Goal: Task Accomplishment & Management: Manage account settings

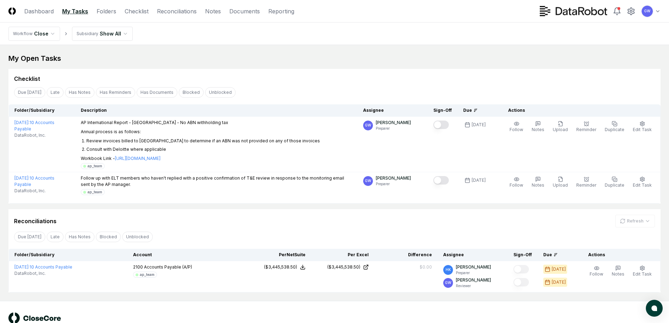
click at [78, 10] on link "My Tasks" at bounding box center [75, 11] width 26 height 8
click at [45, 11] on link "Dashboard" at bounding box center [39, 11] width 30 height 8
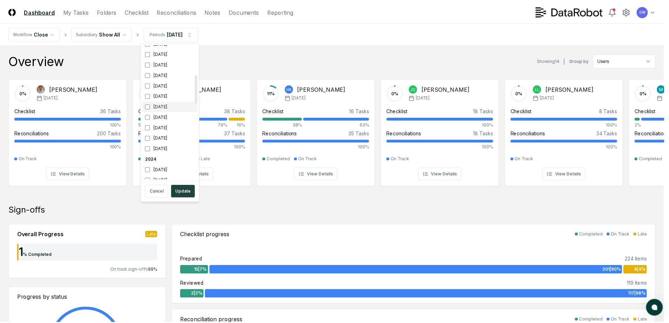
scroll to position [140, 0]
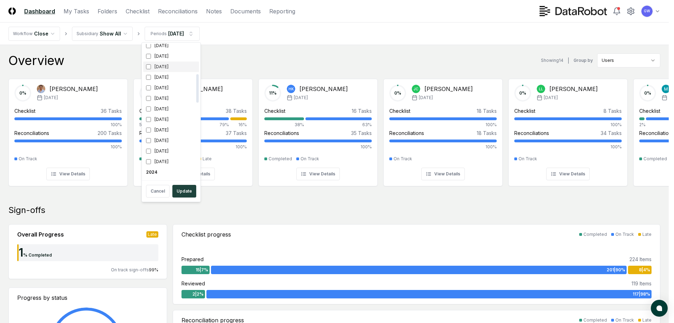
click at [148, 63] on div "[DATE]" at bounding box center [171, 66] width 56 height 11
click at [182, 192] on button "Update" at bounding box center [184, 191] width 24 height 13
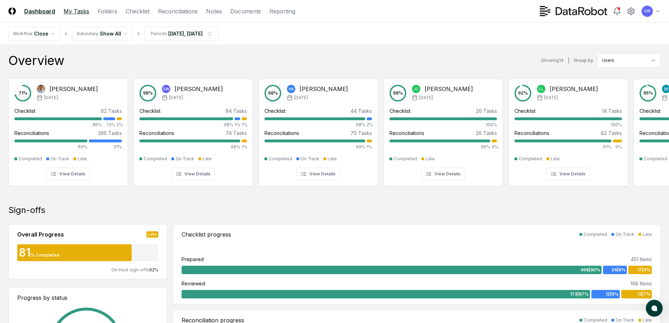
click at [64, 9] on link "My Tasks" at bounding box center [77, 11] width 26 height 8
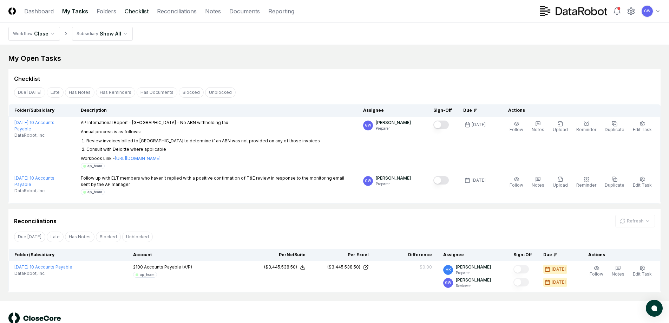
click at [129, 11] on link "Checklist" at bounding box center [137, 11] width 24 height 8
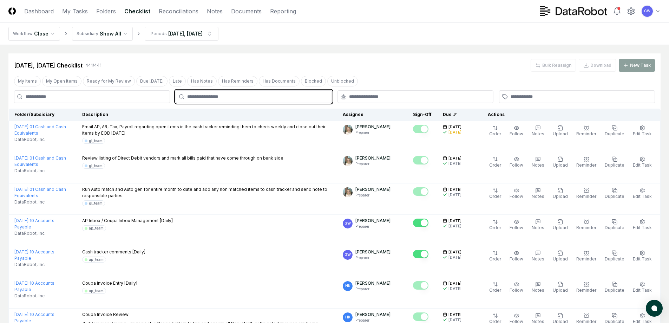
click at [197, 97] on input "text" at bounding box center [257, 96] width 140 height 6
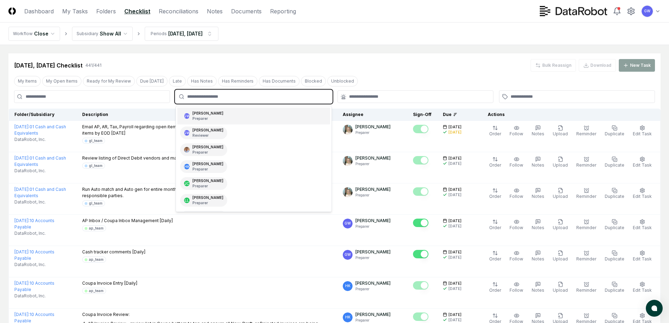
click at [201, 117] on p "Preparer" at bounding box center [207, 118] width 31 height 5
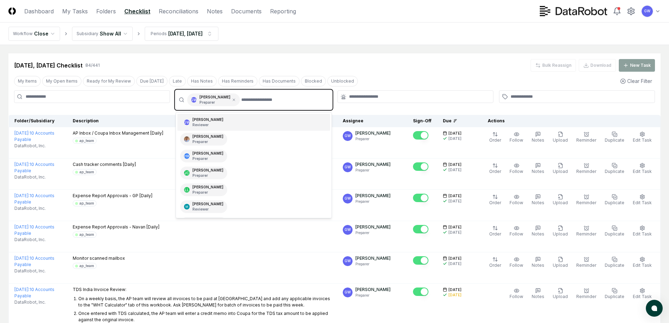
click at [204, 120] on div "[PERSON_NAME] Reviewer" at bounding box center [207, 122] width 31 height 11
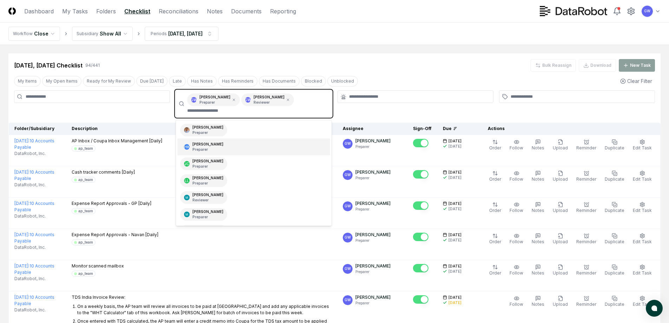
click at [203, 148] on p "Preparer" at bounding box center [207, 149] width 31 height 5
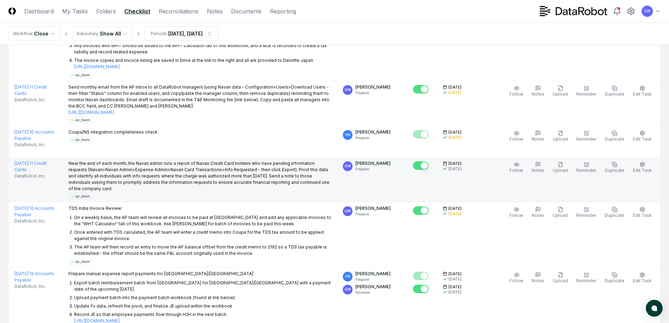
scroll to position [1876, 0]
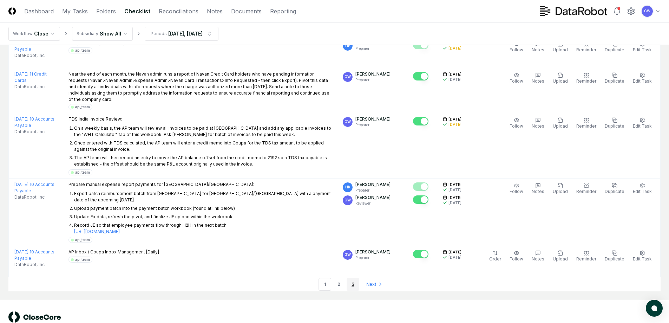
click at [353, 278] on link "3" at bounding box center [353, 284] width 13 height 13
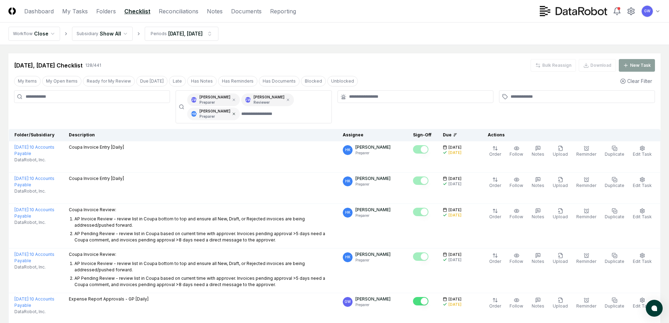
click at [236, 113] on icon at bounding box center [234, 114] width 4 height 4
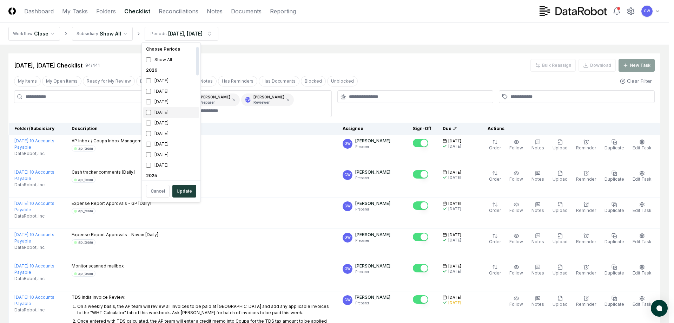
scroll to position [70, 0]
click at [161, 137] on div "[DATE]" at bounding box center [171, 137] width 56 height 11
click at [156, 149] on div "[DATE]" at bounding box center [171, 147] width 56 height 11
click at [157, 157] on div "[DATE]" at bounding box center [171, 158] width 56 height 11
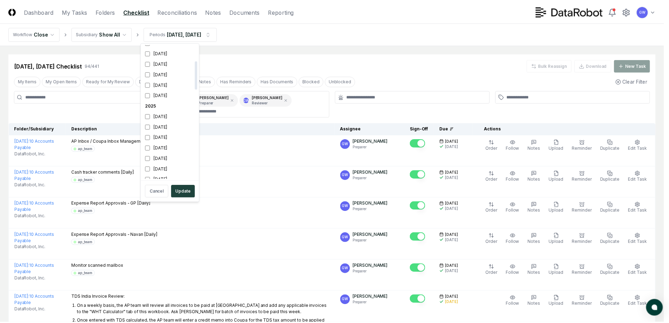
scroll to position [76, 0]
click at [181, 187] on button "Update" at bounding box center [184, 191] width 24 height 13
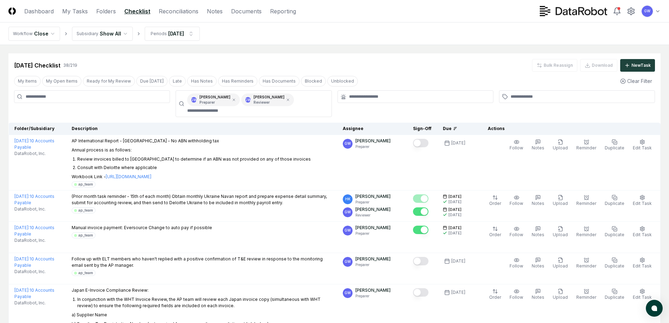
click at [457, 129] on icon at bounding box center [455, 128] width 4 height 4
click at [462, 125] on th "Due" at bounding box center [456, 129] width 39 height 12
click at [455, 127] on div "Due" at bounding box center [457, 128] width 28 height 6
click at [465, 127] on div "Due" at bounding box center [457, 128] width 28 height 6
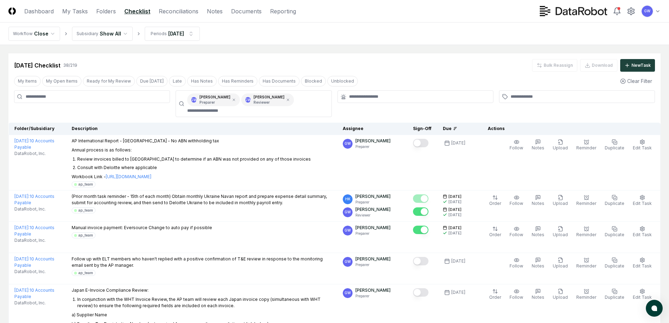
click at [457, 129] on div "Due" at bounding box center [457, 128] width 28 height 6
click at [459, 126] on div "Due" at bounding box center [457, 128] width 28 height 6
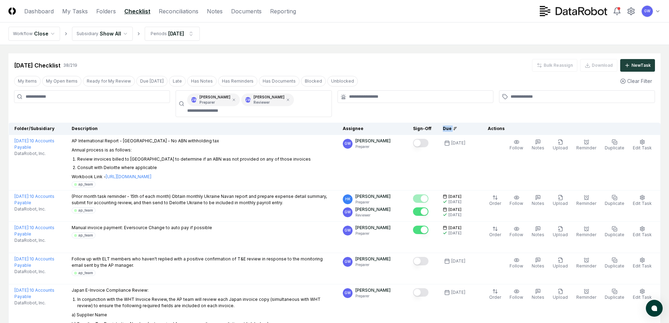
click at [459, 126] on div "Due" at bounding box center [457, 128] width 28 height 6
click at [151, 82] on button "Due [DATE]" at bounding box center [151, 81] width 31 height 11
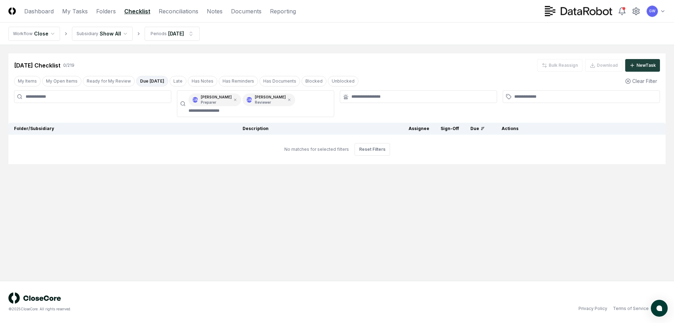
click at [151, 82] on button "Due [DATE]" at bounding box center [152, 81] width 32 height 11
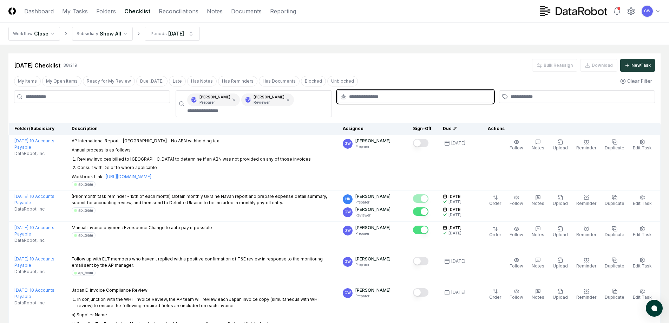
click at [381, 96] on input "text" at bounding box center [419, 96] width 140 height 6
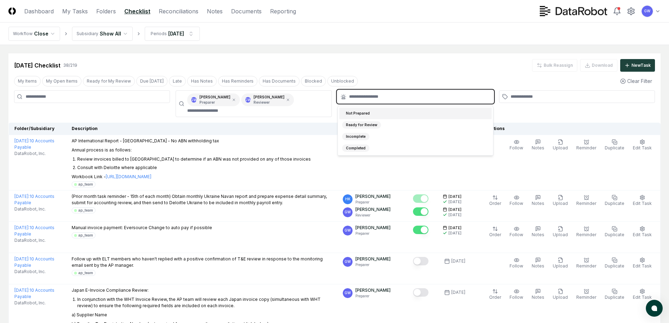
click at [382, 96] on input "text" at bounding box center [419, 96] width 140 height 6
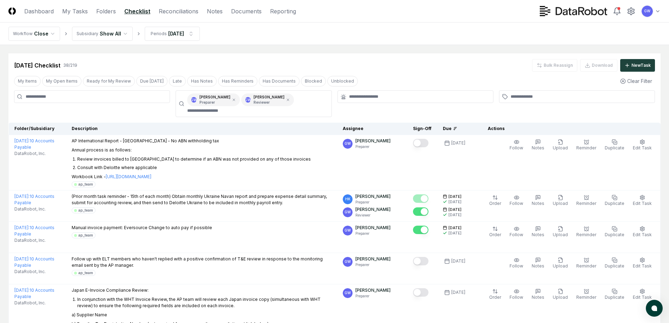
click at [397, 71] on div "[DATE] Checklist 38 / 219 Bulk Reassign Download New Task" at bounding box center [334, 65] width 641 height 13
click at [514, 93] on div at bounding box center [577, 96] width 156 height 13
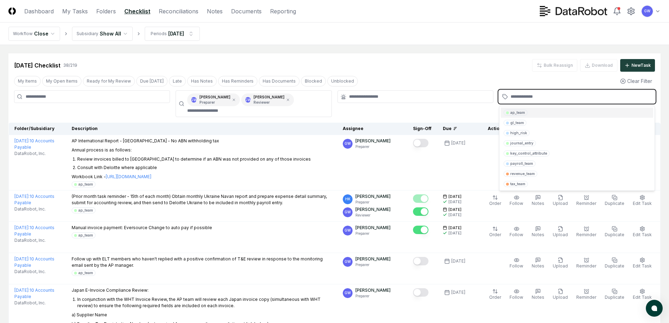
click at [515, 98] on input "text" at bounding box center [581, 96] width 140 height 6
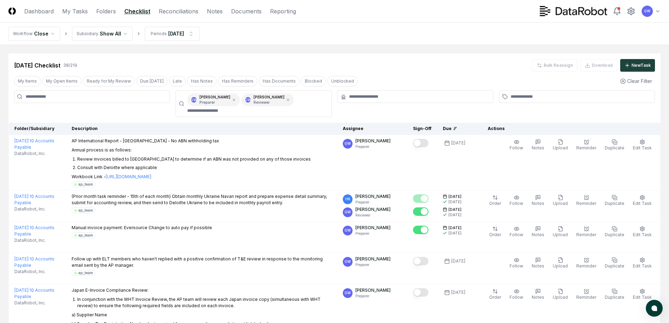
click at [450, 65] on div "[DATE] Checklist 38 / 219 Bulk Reassign Download New Task" at bounding box center [334, 65] width 641 height 13
click at [138, 97] on input at bounding box center [92, 96] width 156 height 13
click at [130, 113] on div at bounding box center [92, 103] width 156 height 27
click at [429, 130] on th "Sign-Off" at bounding box center [422, 129] width 30 height 12
click at [357, 129] on th "Assignee" at bounding box center [372, 129] width 70 height 12
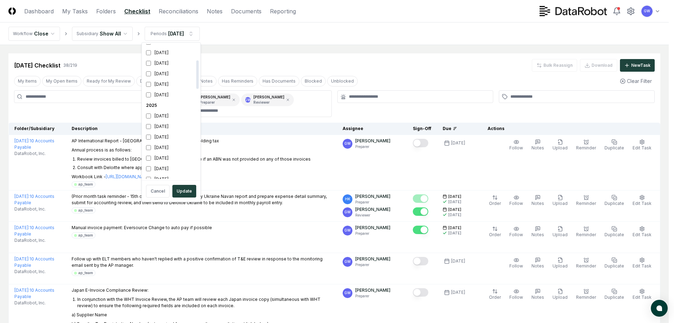
scroll to position [140, 0]
click at [156, 77] on div "[DATE]" at bounding box center [171, 77] width 56 height 11
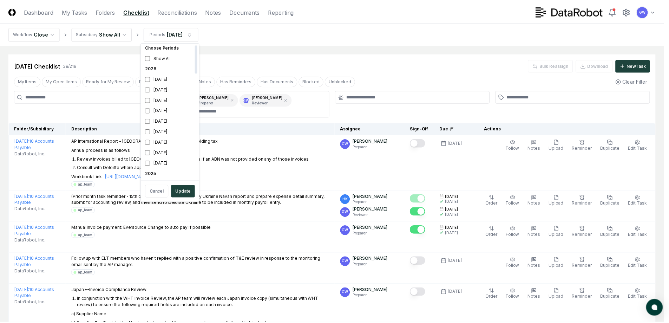
scroll to position [0, 0]
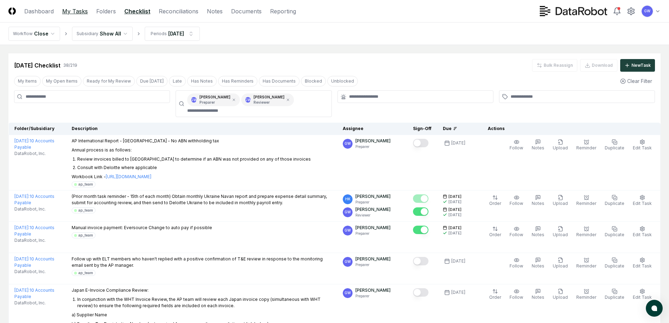
click at [77, 12] on link "My Tasks" at bounding box center [75, 11] width 26 height 8
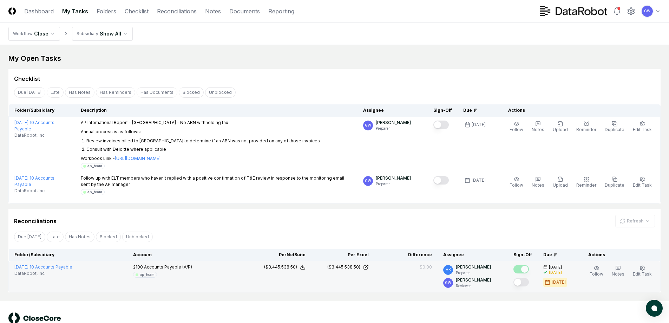
click at [522, 282] on button "Mark complete" at bounding box center [521, 282] width 15 height 8
click at [132, 11] on link "Checklist" at bounding box center [137, 11] width 24 height 8
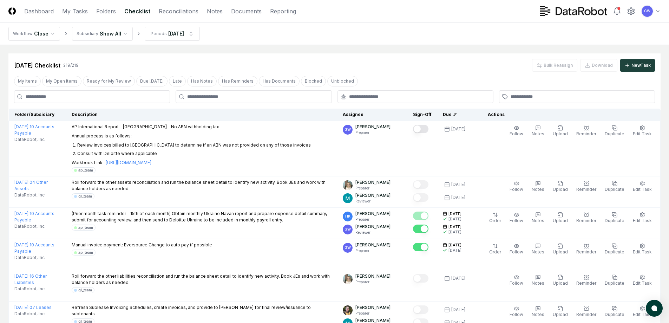
click at [133, 11] on link "Checklist" at bounding box center [137, 11] width 26 height 8
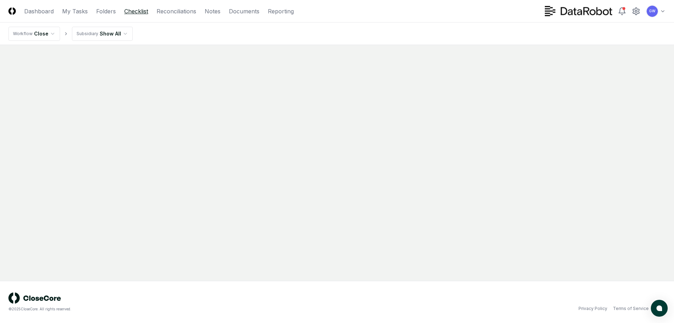
click at [133, 11] on link "Checklist" at bounding box center [136, 11] width 24 height 8
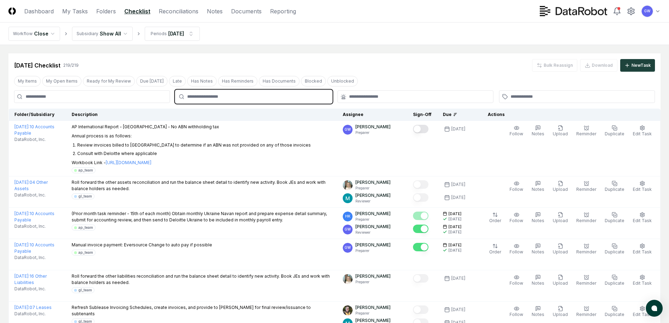
click at [189, 94] on input "text" at bounding box center [257, 96] width 140 height 6
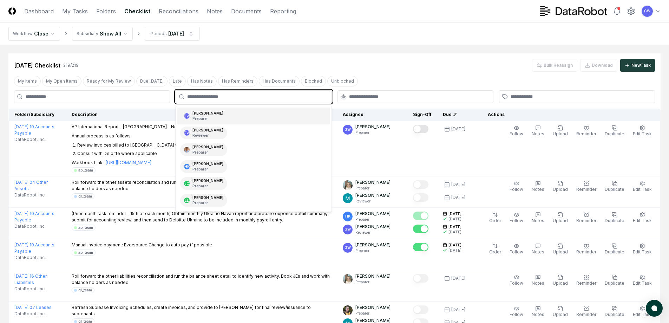
click at [197, 115] on div "[PERSON_NAME] Preparer" at bounding box center [207, 116] width 31 height 11
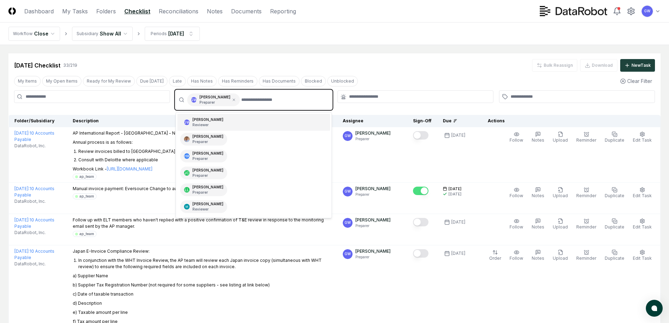
click at [202, 125] on p "Reviewer" at bounding box center [207, 124] width 31 height 5
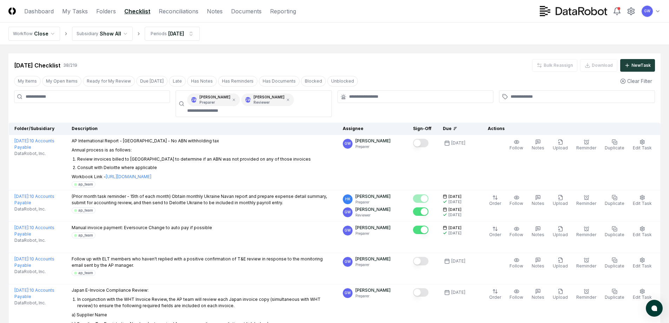
click at [128, 110] on div at bounding box center [92, 103] width 156 height 27
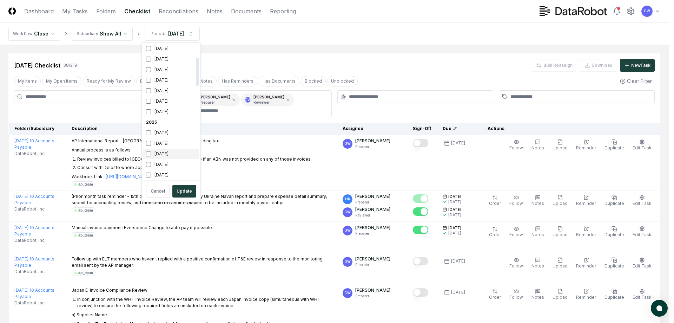
scroll to position [70, 0]
click at [162, 146] on div "[DATE]" at bounding box center [171, 147] width 56 height 11
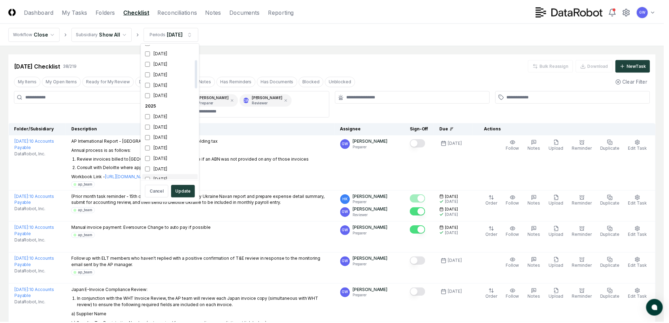
scroll to position [76, 0]
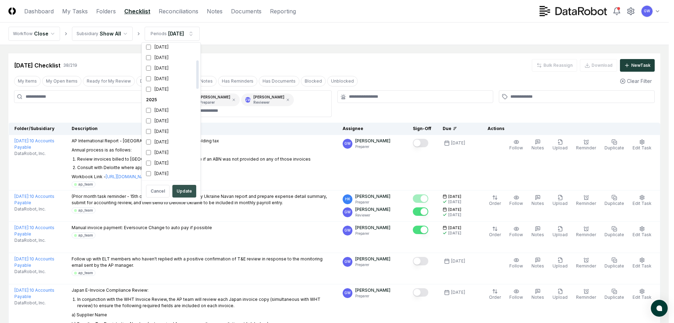
click at [183, 189] on button "Update" at bounding box center [184, 191] width 24 height 13
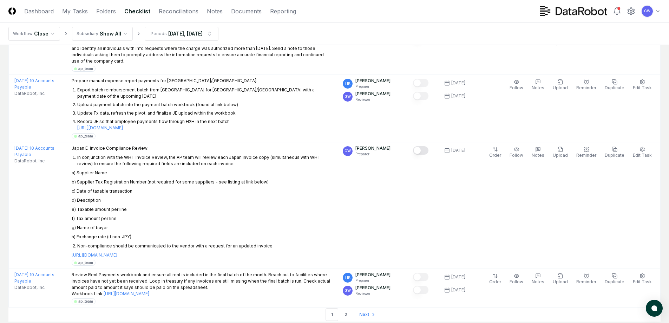
scroll to position [2393, 0]
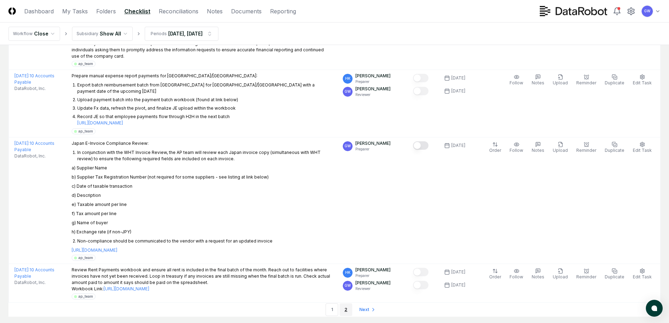
click at [347, 303] on link "2" at bounding box center [346, 309] width 13 height 13
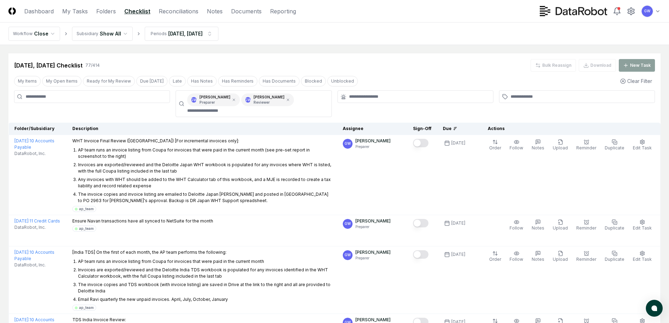
click at [455, 128] on div "Due" at bounding box center [457, 128] width 28 height 6
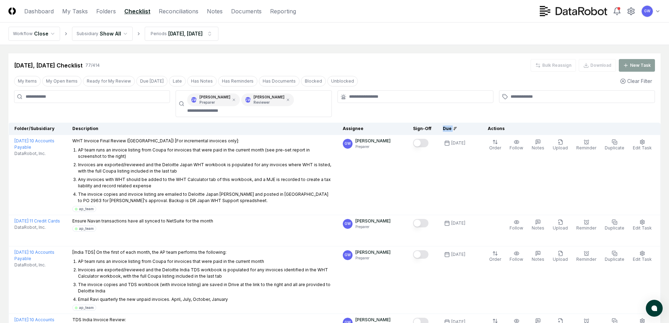
click at [457, 127] on icon at bounding box center [455, 128] width 4 height 4
click at [457, 127] on icon at bounding box center [456, 127] width 2 height 0
click at [77, 7] on link "My Tasks" at bounding box center [75, 11] width 26 height 8
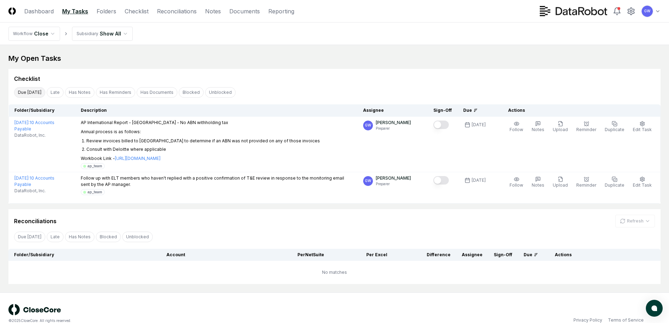
click at [24, 91] on button "Due [DATE]" at bounding box center [29, 92] width 31 height 11
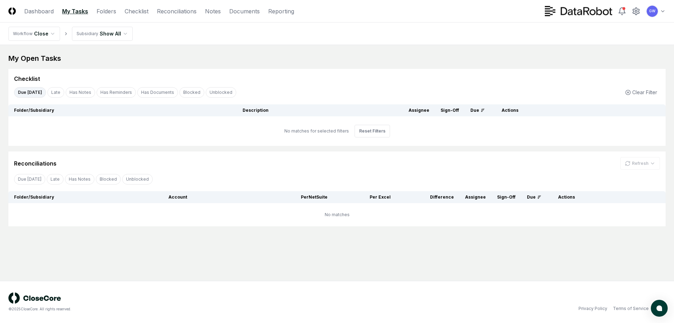
click at [68, 11] on link "My Tasks" at bounding box center [75, 11] width 26 height 8
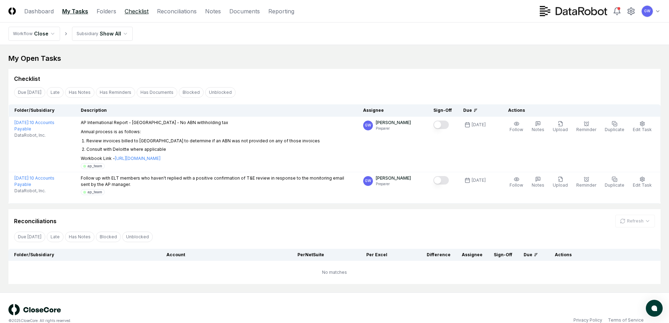
click at [140, 11] on link "Checklist" at bounding box center [137, 11] width 24 height 8
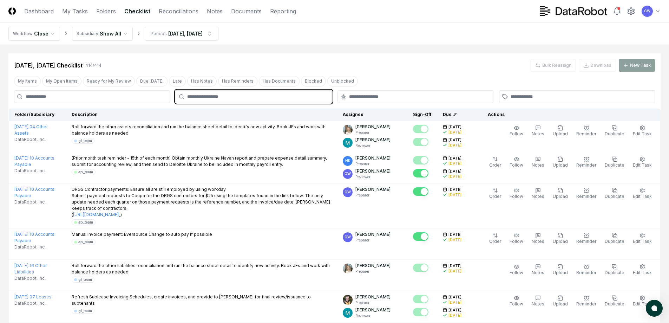
click at [201, 94] on input "text" at bounding box center [257, 96] width 140 height 6
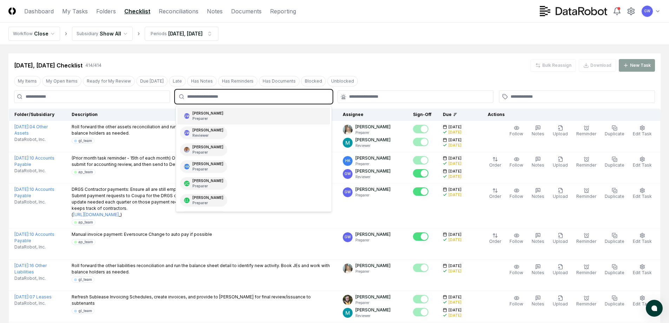
click at [202, 113] on div "[PERSON_NAME] Preparer" at bounding box center [207, 116] width 31 height 11
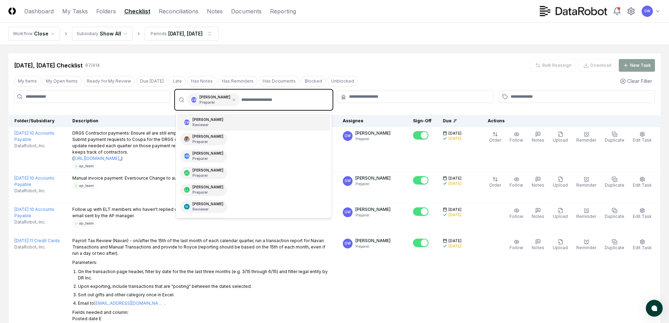
click at [204, 124] on p "Reviewer" at bounding box center [207, 124] width 31 height 5
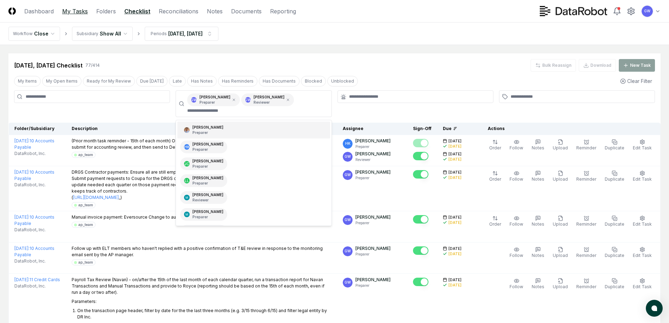
click at [77, 12] on link "My Tasks" at bounding box center [75, 11] width 26 height 8
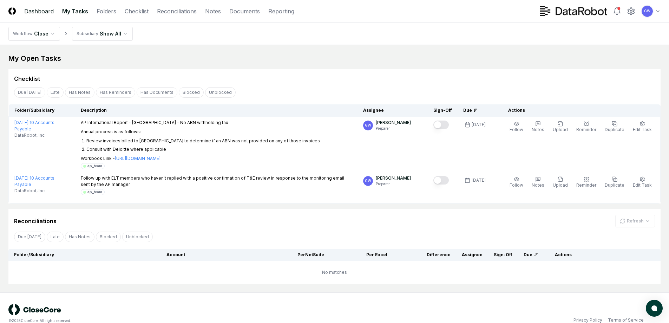
click at [46, 13] on link "Dashboard" at bounding box center [39, 11] width 30 height 8
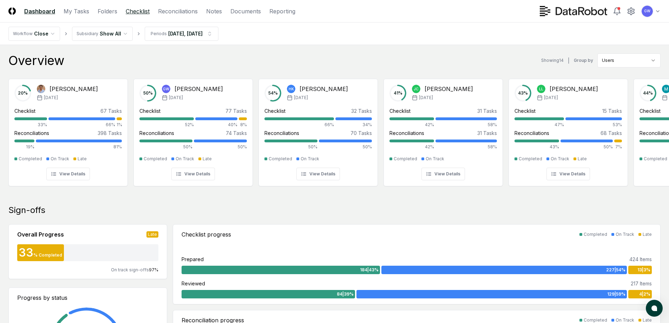
click at [138, 9] on link "Checklist" at bounding box center [138, 11] width 24 height 8
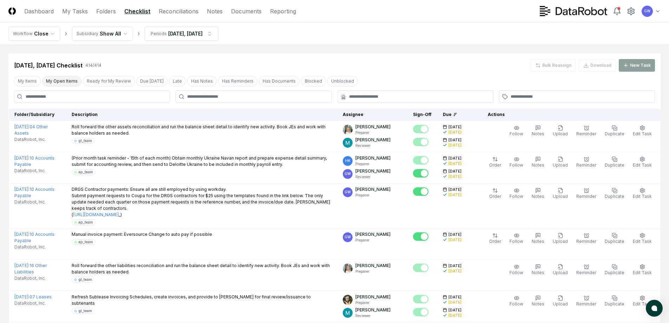
click at [64, 79] on button "My Open Items" at bounding box center [61, 81] width 39 height 11
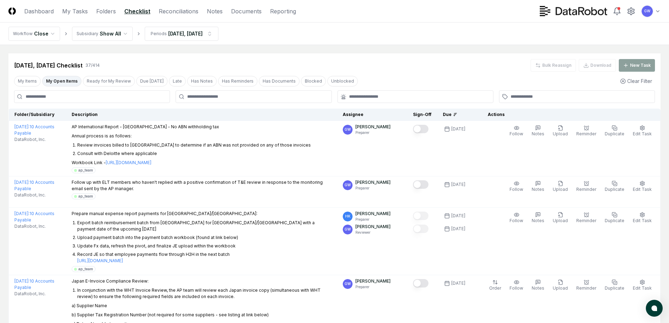
click at [52, 77] on button "My Open Items" at bounding box center [61, 81] width 39 height 11
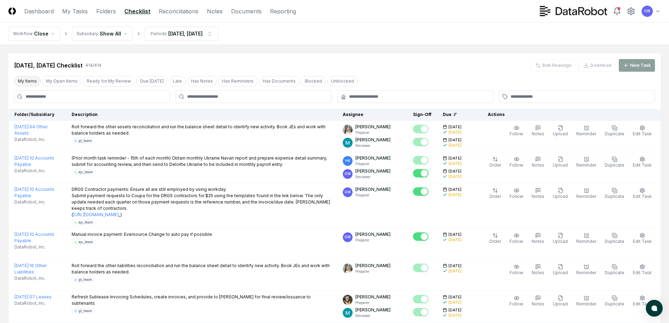
click at [31, 83] on button "My Items" at bounding box center [27, 81] width 27 height 11
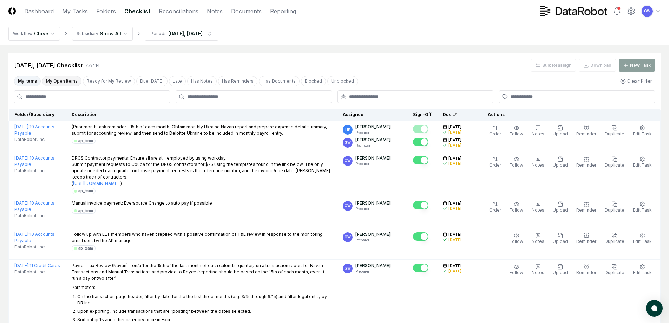
drag, startPoint x: 65, startPoint y: 78, endPoint x: 63, endPoint y: 81, distance: 3.6
click at [64, 79] on button "My Open Items" at bounding box center [61, 81] width 39 height 11
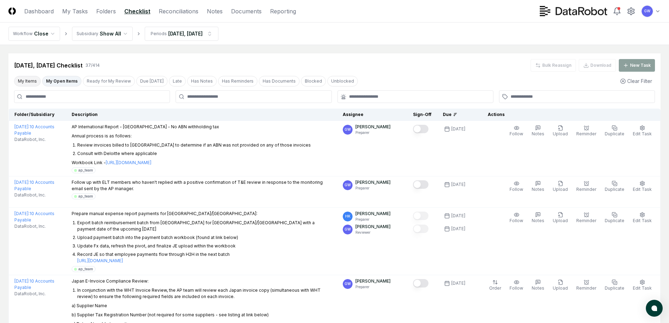
click at [28, 78] on button "My Items" at bounding box center [27, 81] width 27 height 11
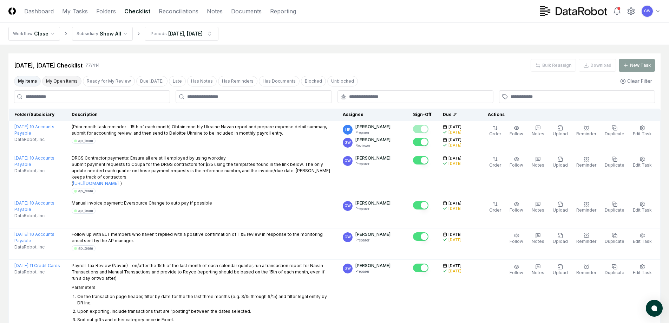
click at [60, 80] on button "My Open Items" at bounding box center [61, 81] width 39 height 11
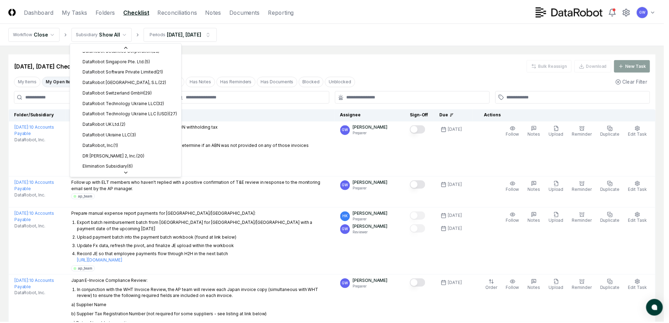
scroll to position [200, 0]
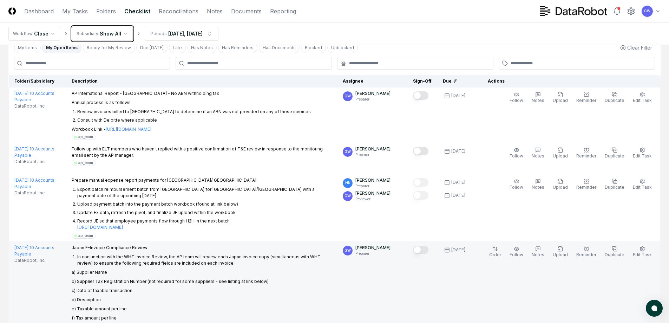
scroll to position [0, 0]
